Goal: Navigation & Orientation: Find specific page/section

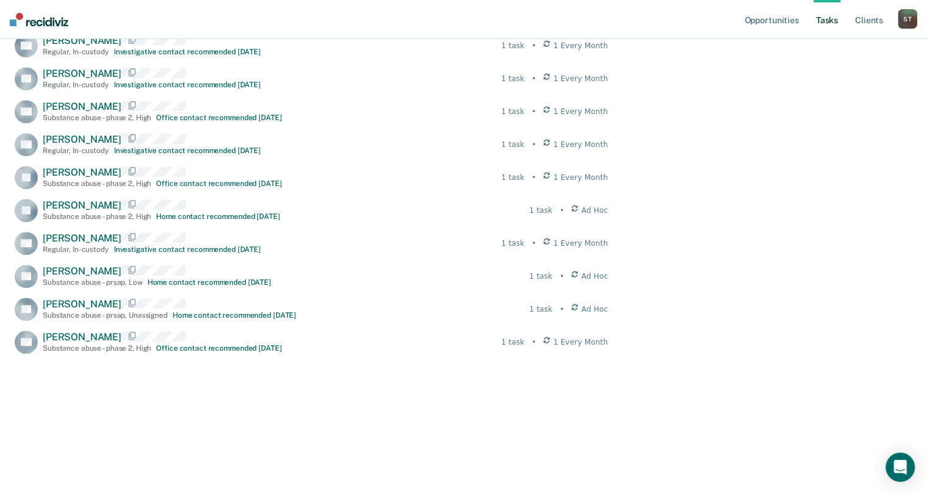
scroll to position [1171, 0]
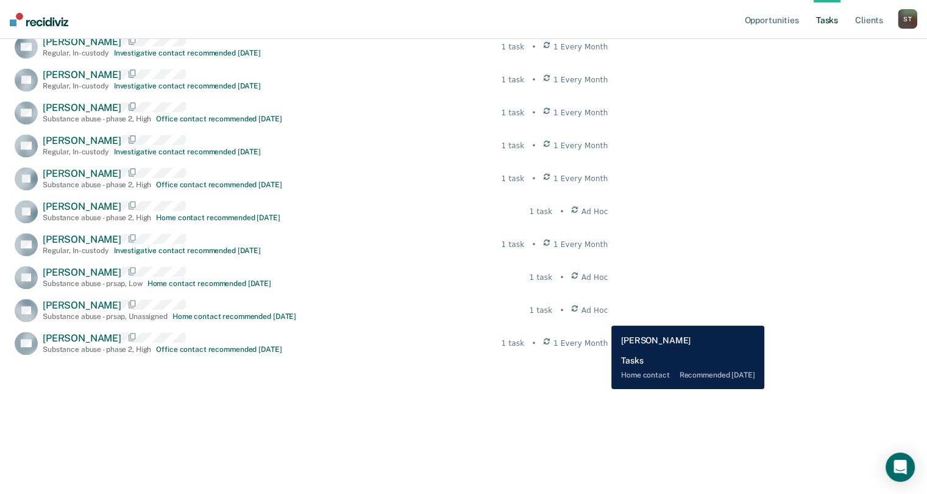
click at [602, 316] on span "Ad Hoc" at bounding box center [594, 310] width 27 height 11
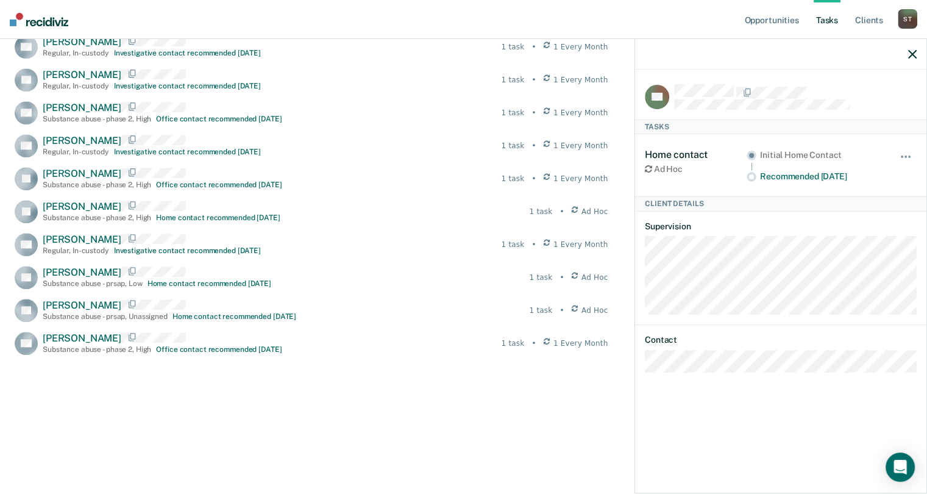
click at [914, 57] on icon "button" at bounding box center [912, 54] width 9 height 9
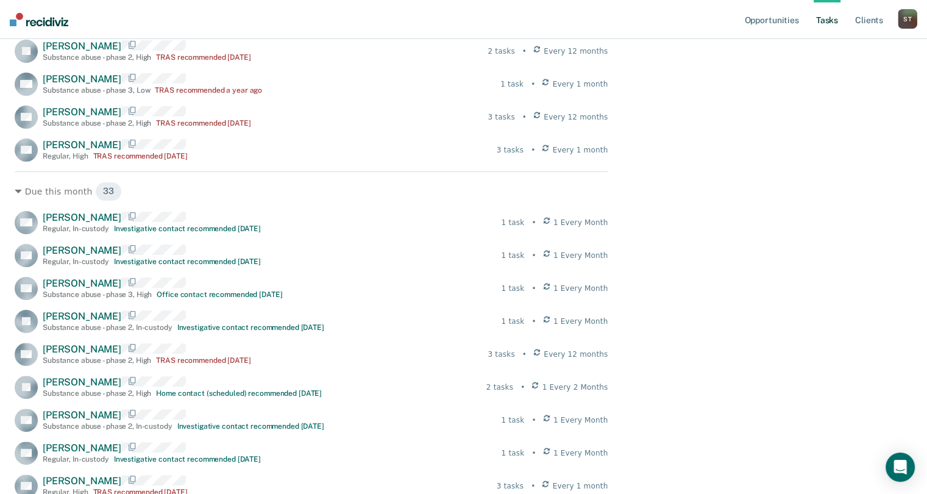
scroll to position [0, 0]
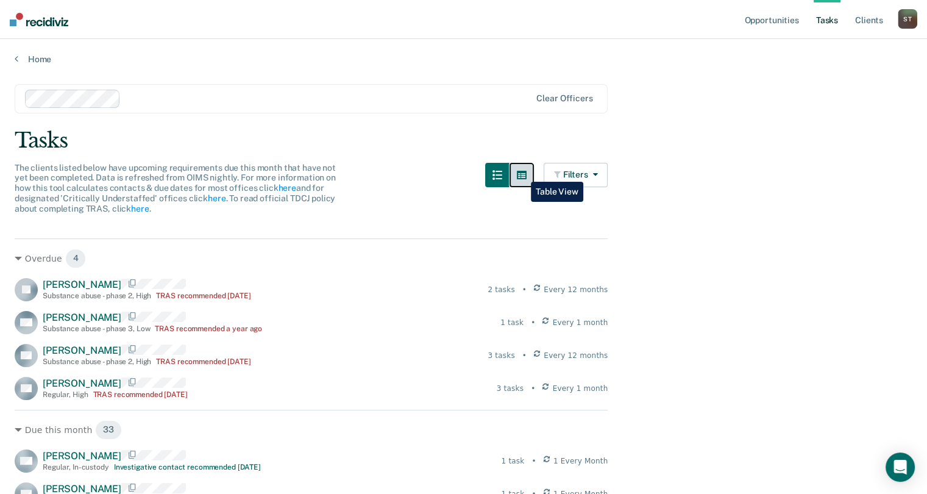
click at [522, 172] on button "button" at bounding box center [522, 175] width 24 height 24
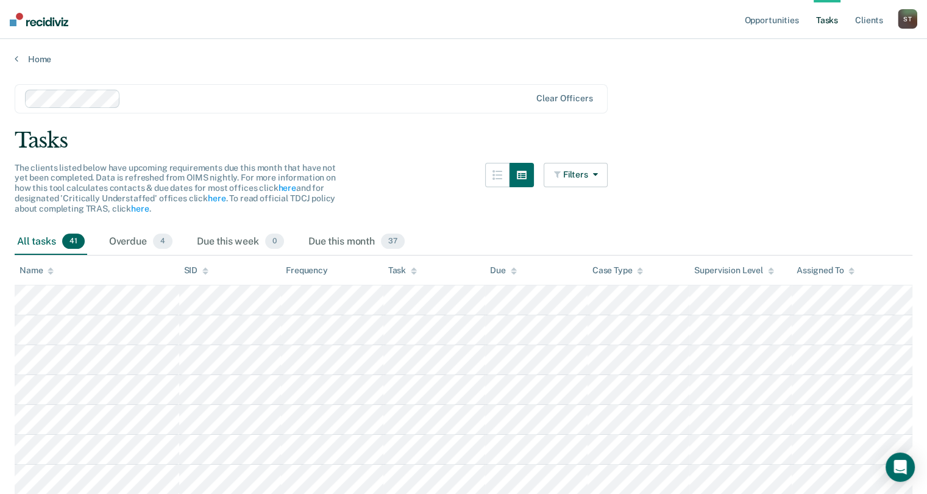
click at [497, 269] on div "Due" at bounding box center [503, 270] width 27 height 10
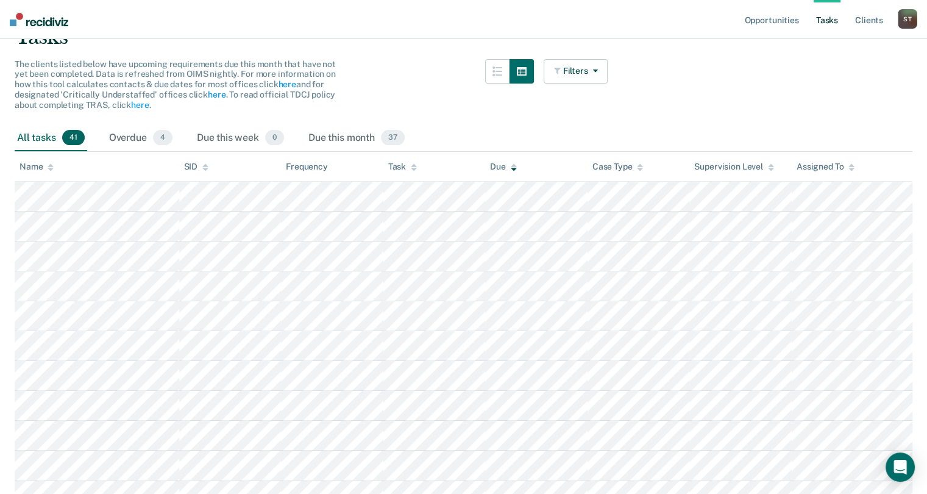
scroll to position [104, 0]
click at [395, 162] on div "Task" at bounding box center [402, 166] width 29 height 10
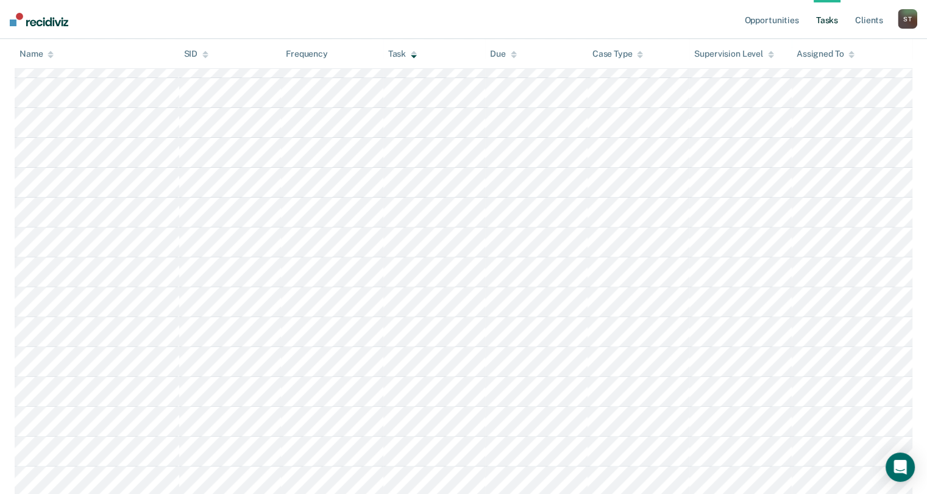
scroll to position [0, 0]
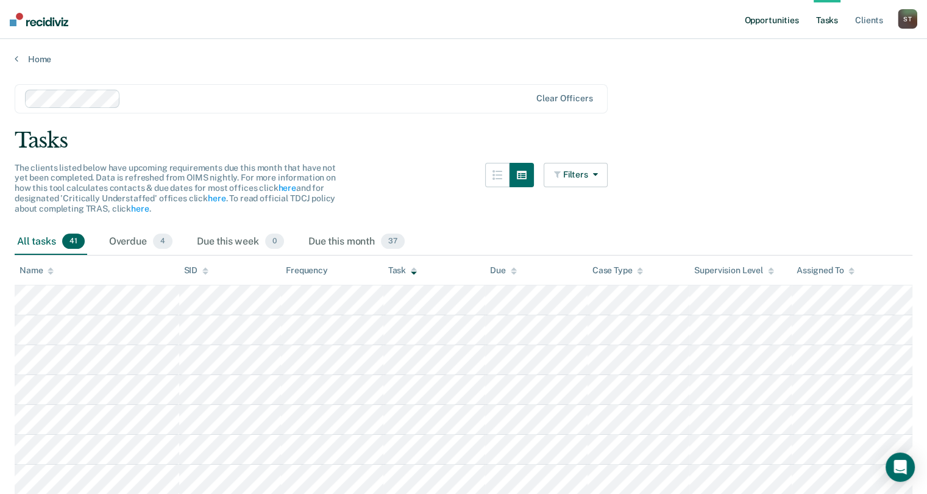
click at [779, 16] on link "Opportunities" at bounding box center [771, 19] width 59 height 39
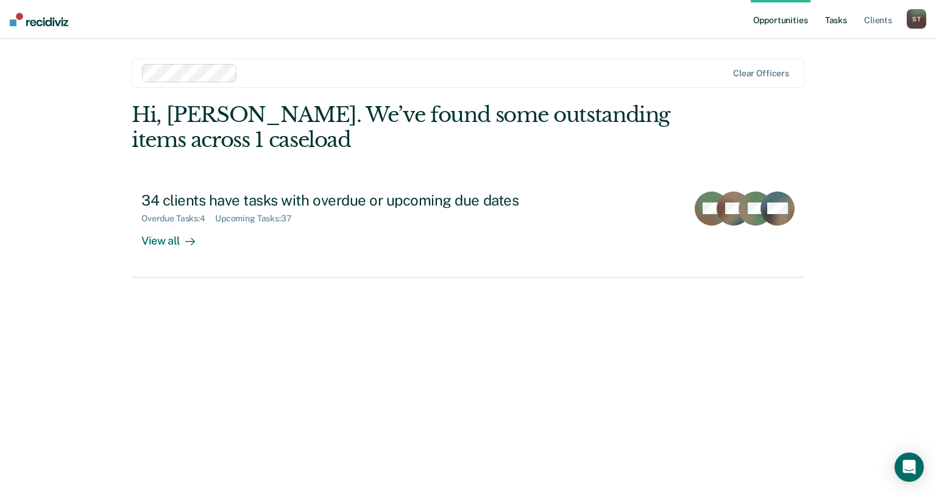
click at [836, 20] on link "Tasks" at bounding box center [836, 19] width 27 height 39
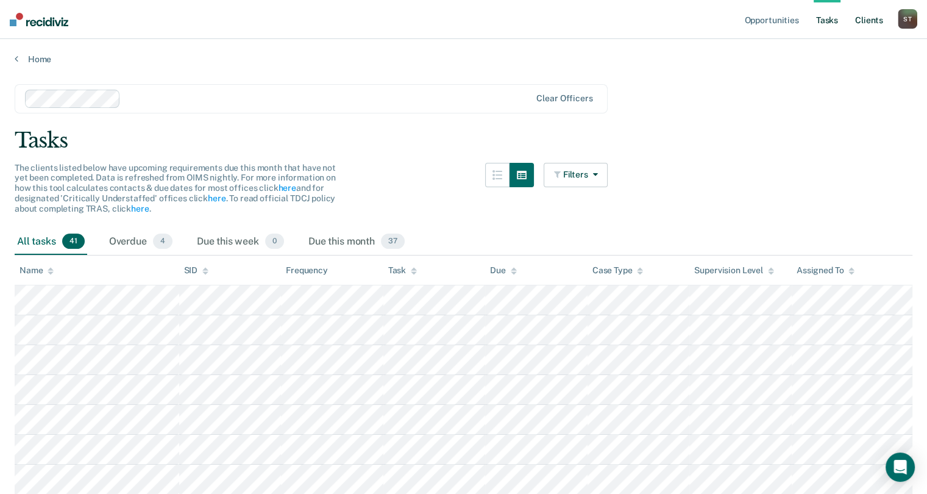
click at [874, 22] on link "Client s" at bounding box center [869, 19] width 33 height 39
